Goal: Find specific page/section: Find specific page/section

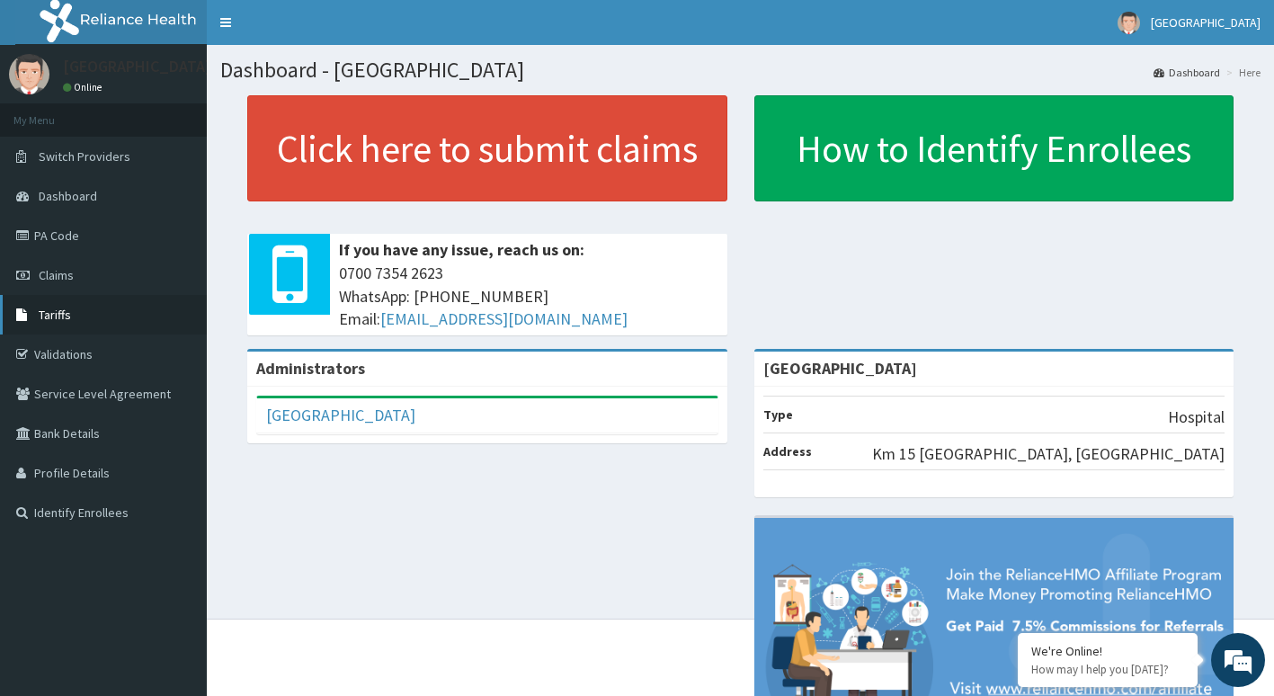
click at [88, 310] on link "Tariffs" at bounding box center [103, 315] width 207 height 40
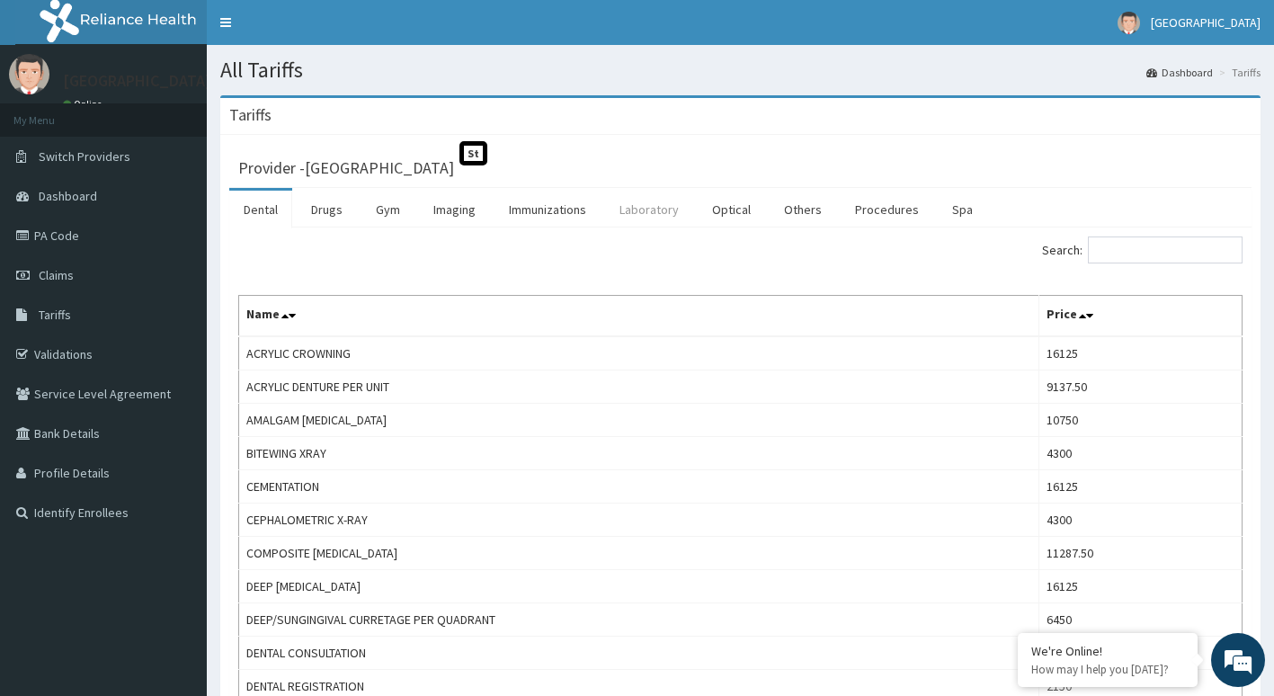
click at [648, 215] on link "Laboratory" at bounding box center [649, 210] width 88 height 38
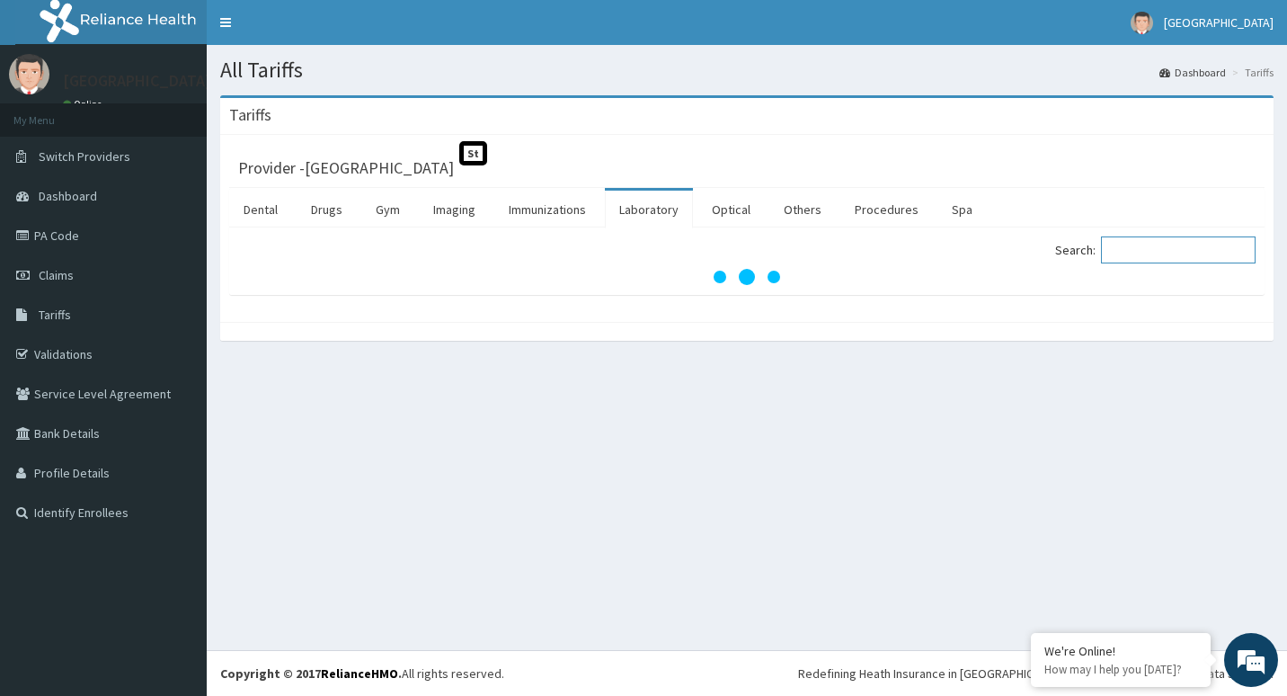
click at [1199, 253] on input "Search:" at bounding box center [1178, 249] width 155 height 27
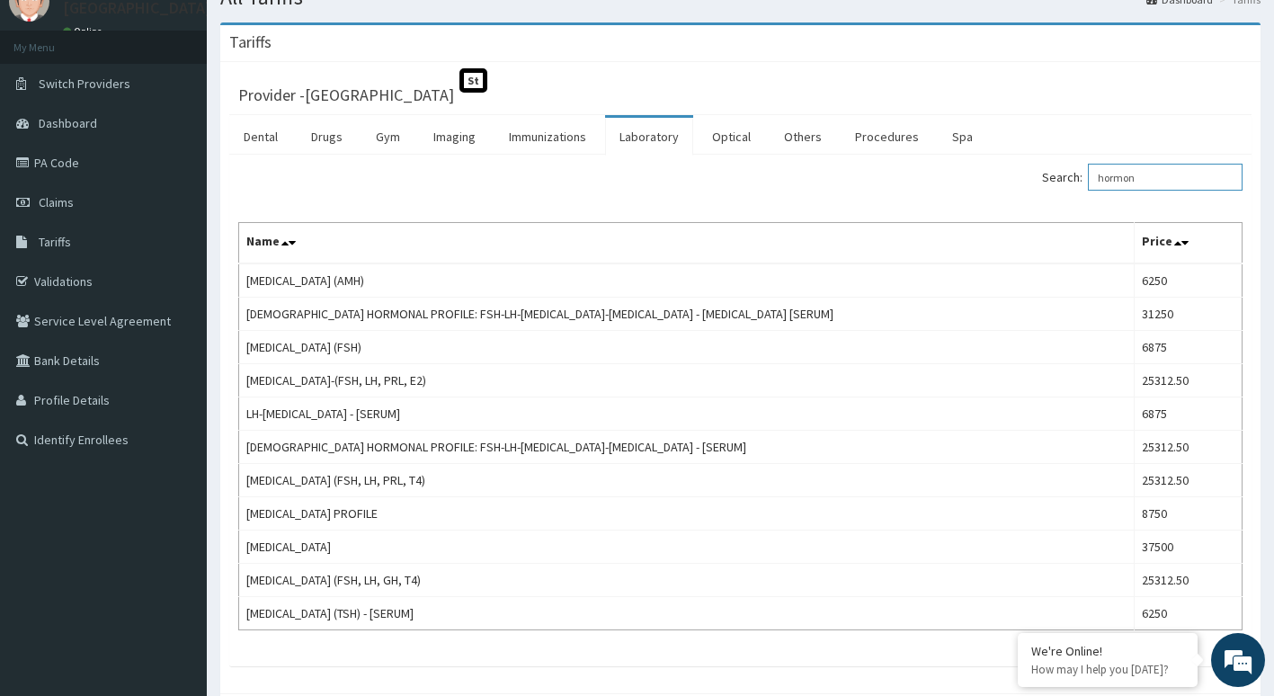
scroll to position [71, 0]
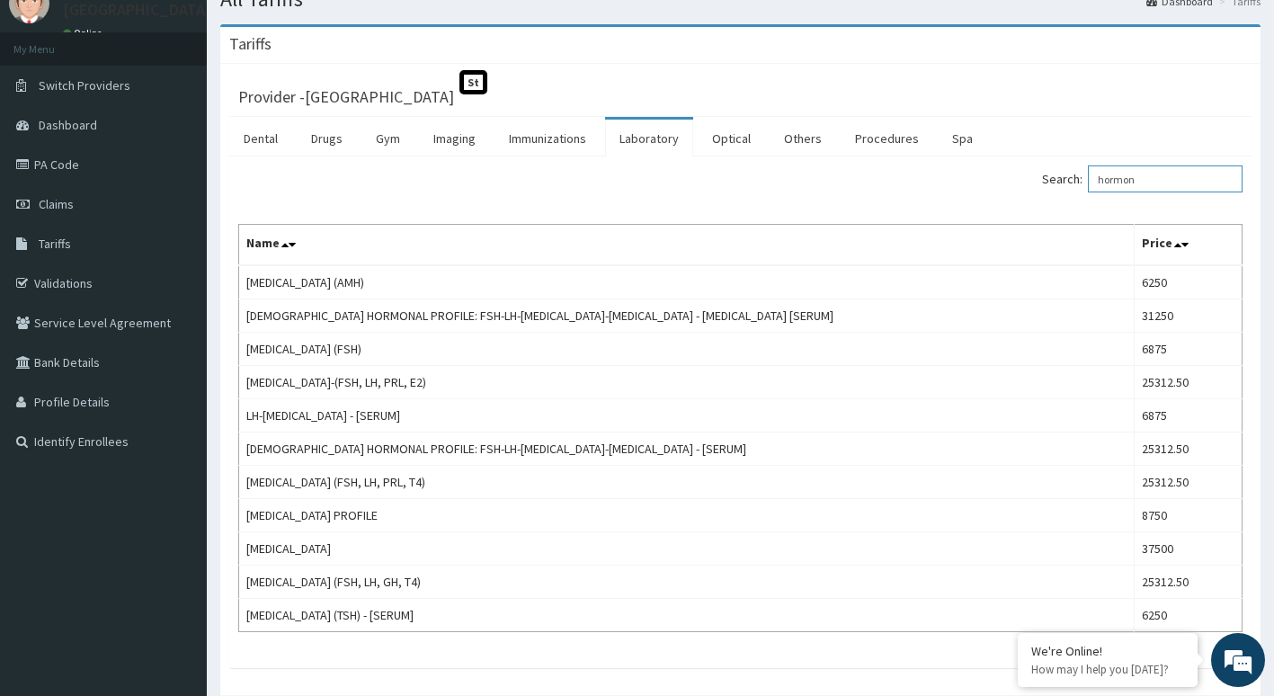
drag, startPoint x: 1162, startPoint y: 178, endPoint x: 951, endPoint y: 181, distance: 211.3
click at [951, 181] on div "Search: hormon" at bounding box center [998, 180] width 489 height 31
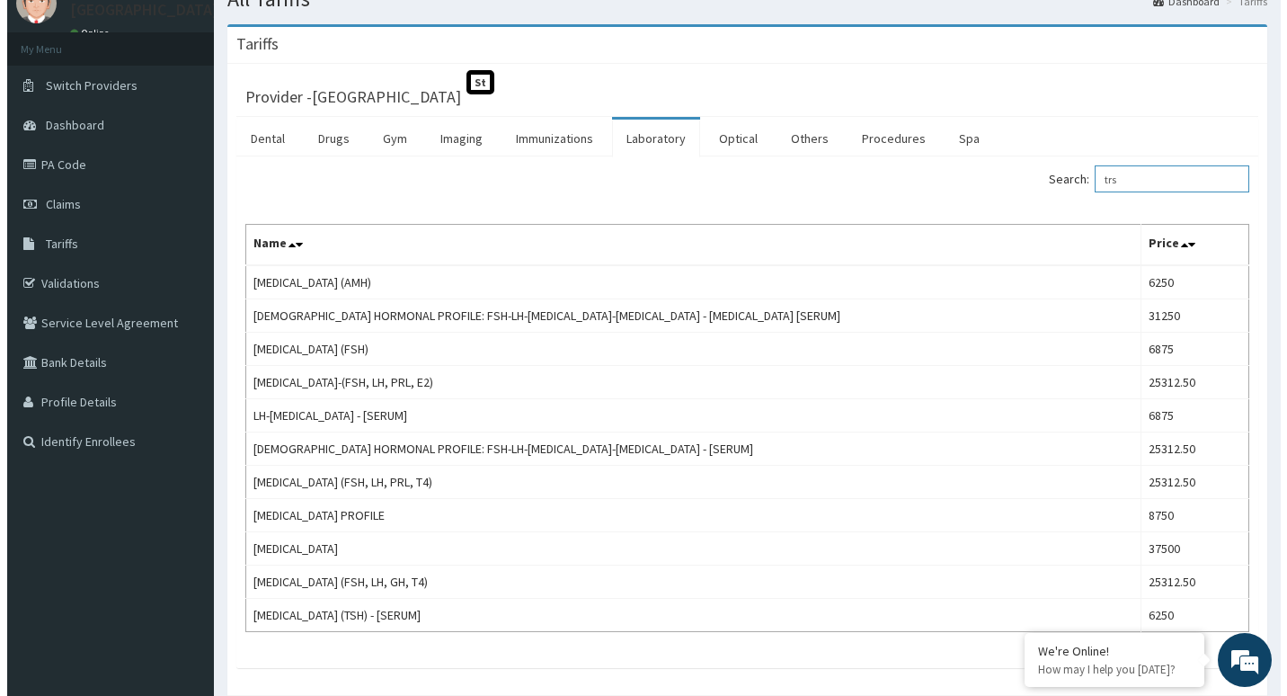
scroll to position [0, 0]
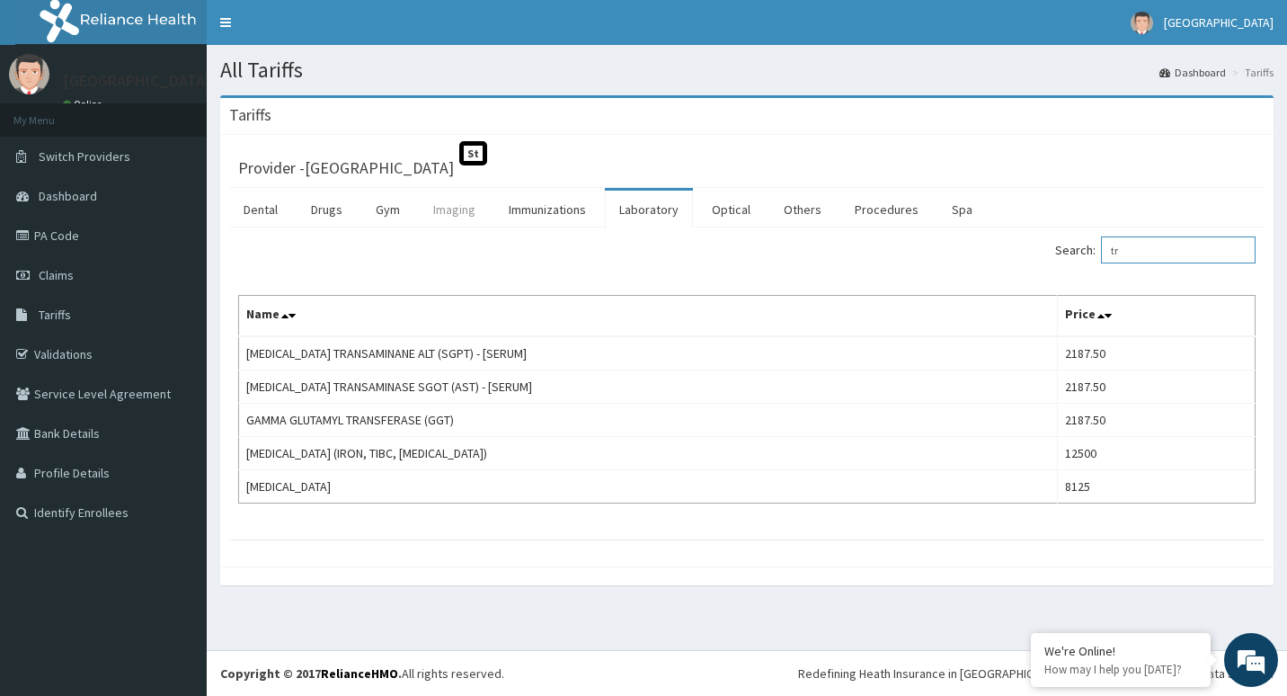
type input "t"
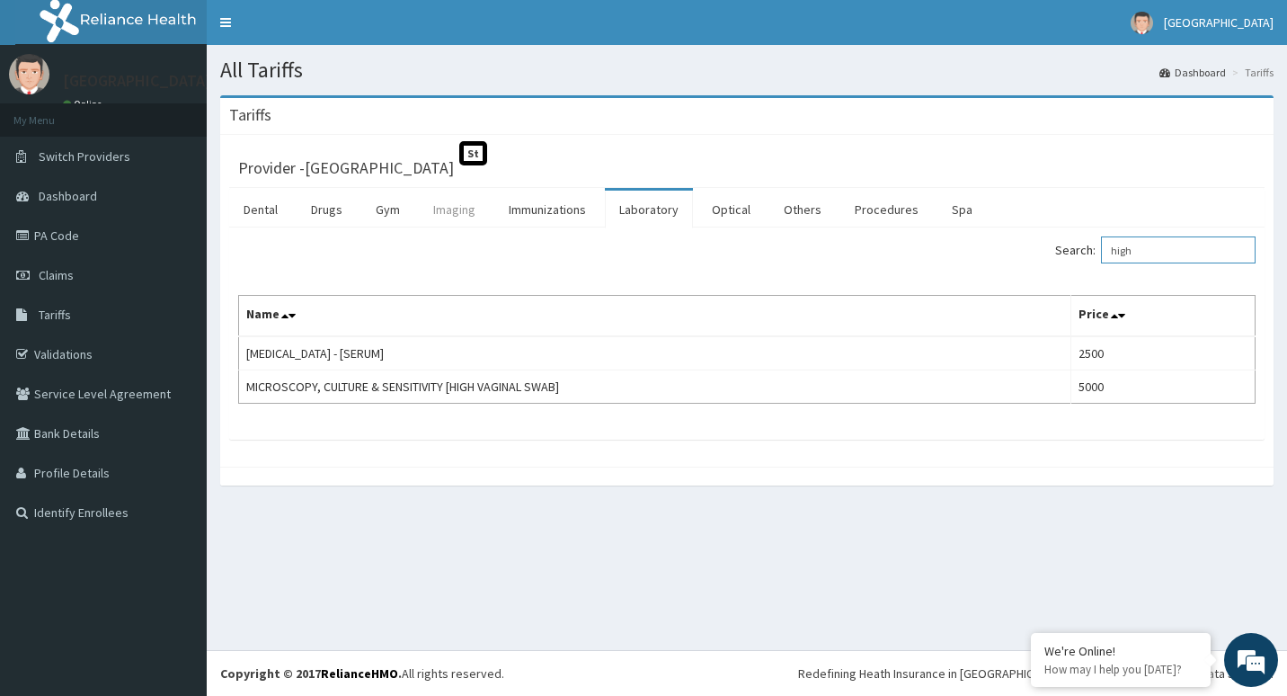
type input "high"
click at [447, 204] on link "Imaging" at bounding box center [454, 210] width 71 height 38
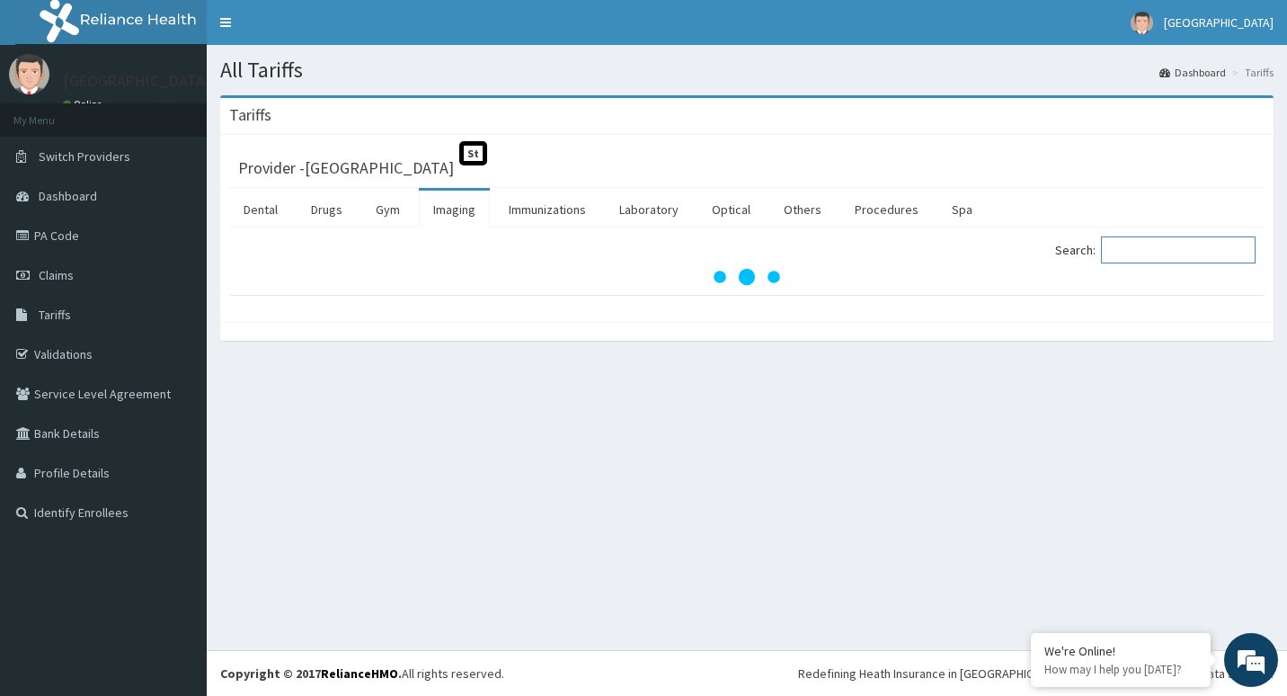
click at [1166, 258] on input "Search:" at bounding box center [1178, 249] width 155 height 27
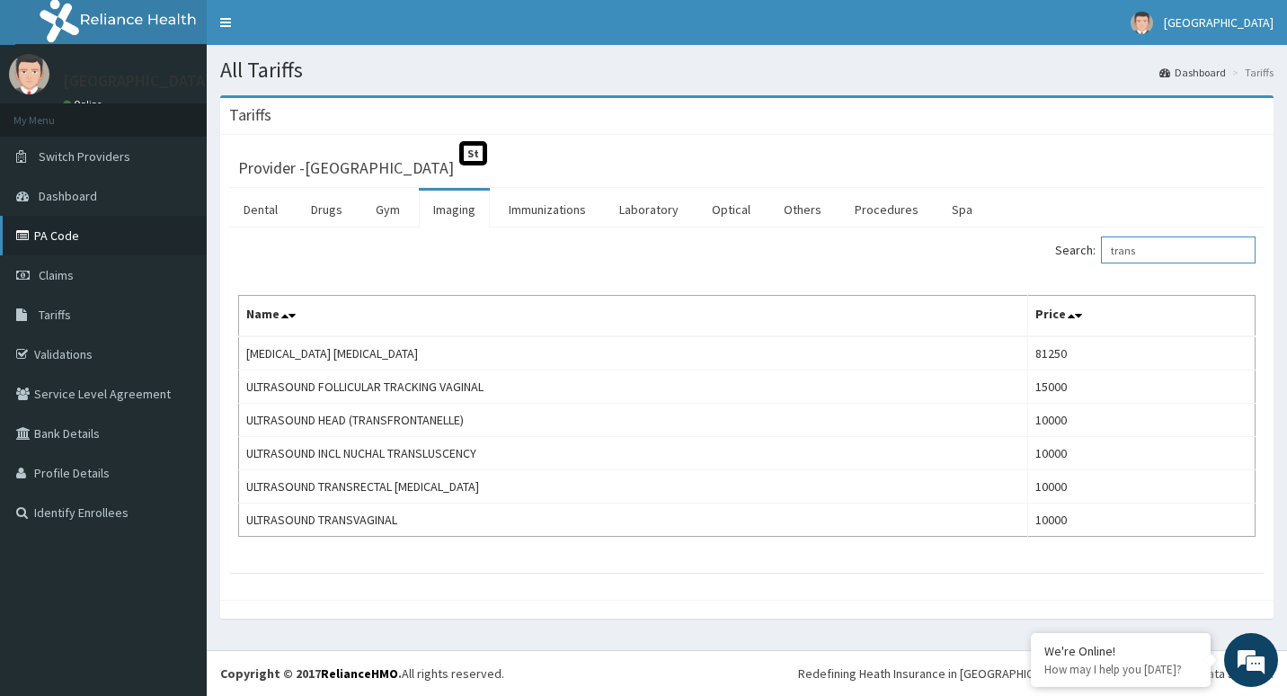
type input "trans"
click at [73, 241] on link "PA Code" at bounding box center [103, 236] width 207 height 40
